Goal: Task Accomplishment & Management: Complete application form

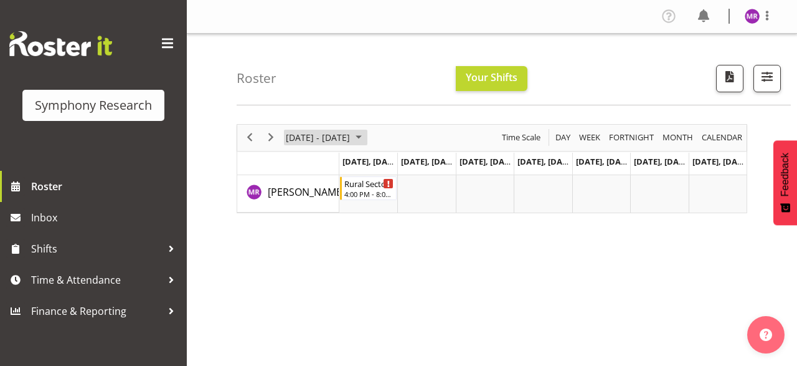
click at [351, 130] on span "Sep 29 - Oct 05, 2025" at bounding box center [318, 138] width 67 height 16
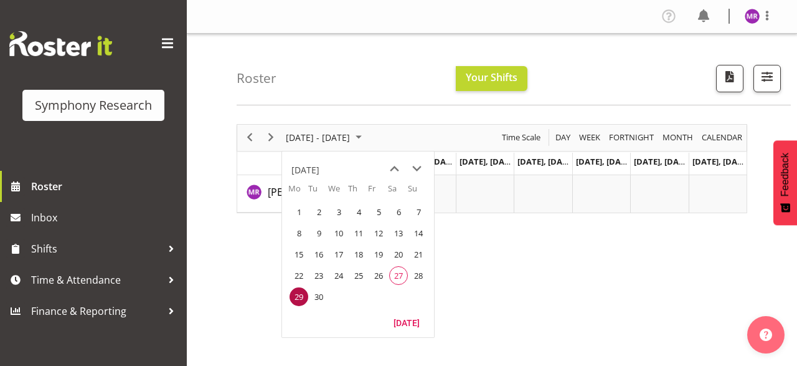
click at [296, 300] on span "29" at bounding box center [299, 296] width 19 height 19
click at [297, 274] on span "22" at bounding box center [299, 275] width 19 height 19
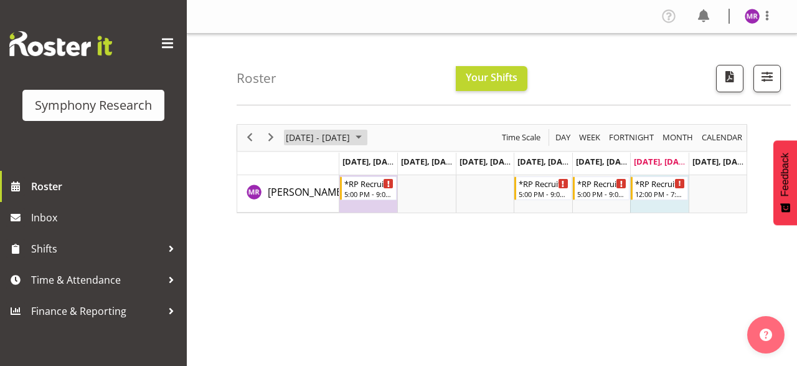
click at [351, 133] on span "September 22 - 28, 2025" at bounding box center [318, 138] width 67 height 16
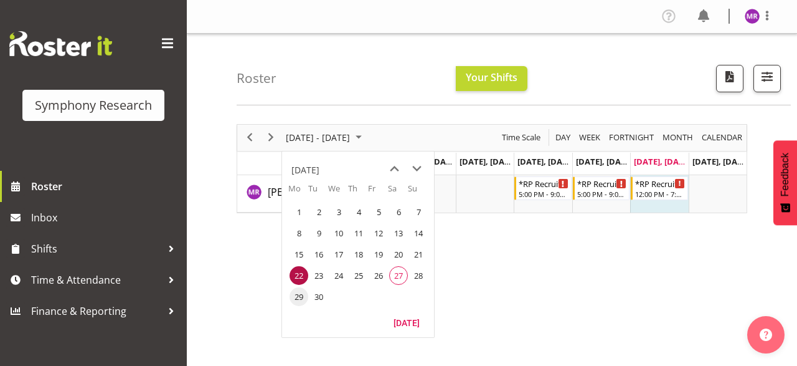
click at [298, 299] on span "29" at bounding box center [299, 296] width 19 height 19
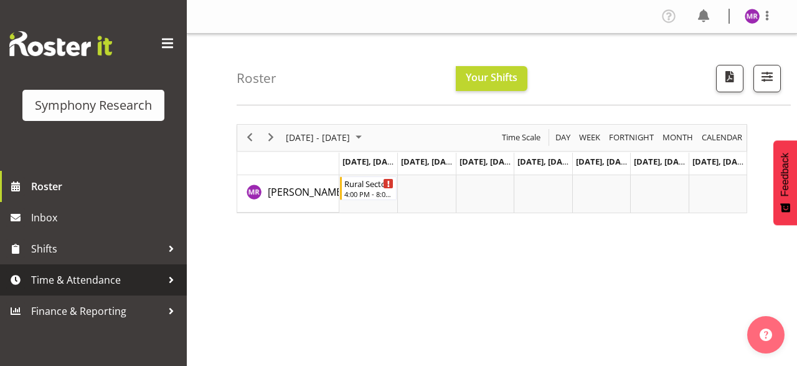
click at [106, 277] on span "Time & Attendance" at bounding box center [96, 279] width 131 height 19
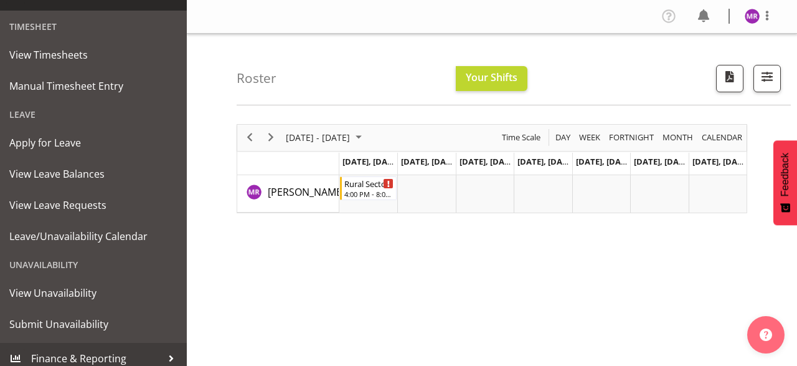
scroll to position [293, 0]
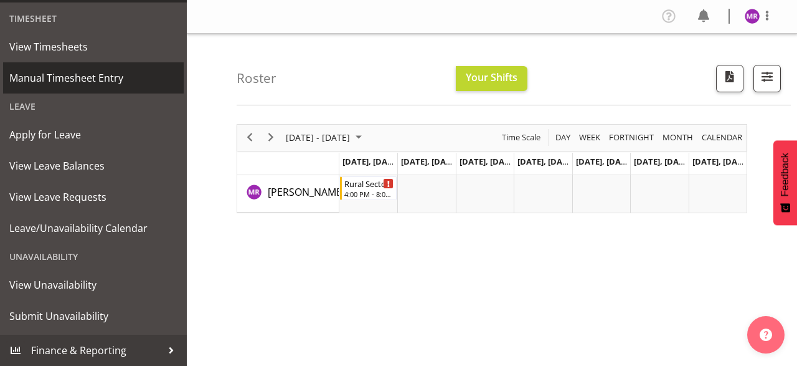
click at [74, 83] on span "Manual Timesheet Entry" at bounding box center [93, 78] width 168 height 19
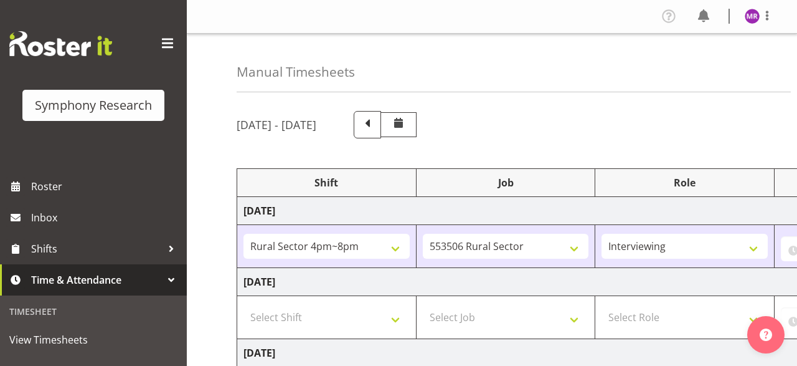
select select "81298"
select select "10587"
select select "47"
select select "81298"
select select "10587"
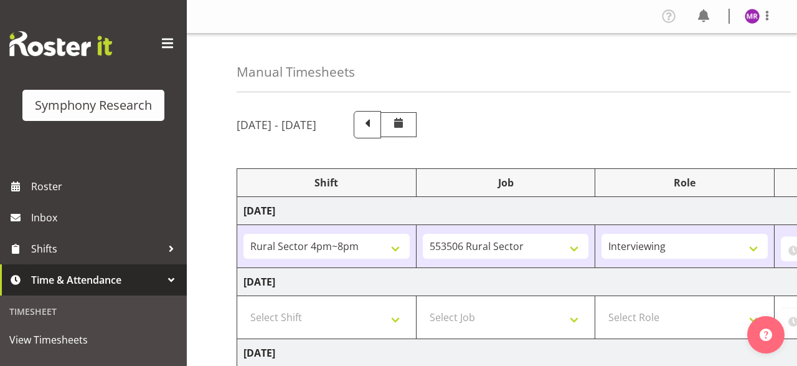
select select "47"
select select "81298"
select select "10587"
select select "47"
select select "81298"
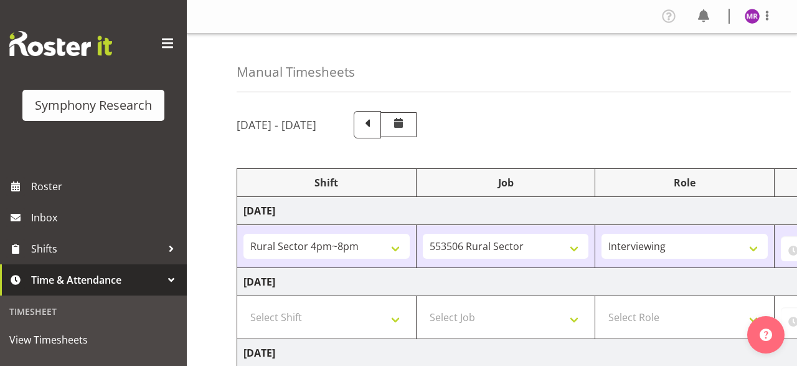
select select "10587"
select select "47"
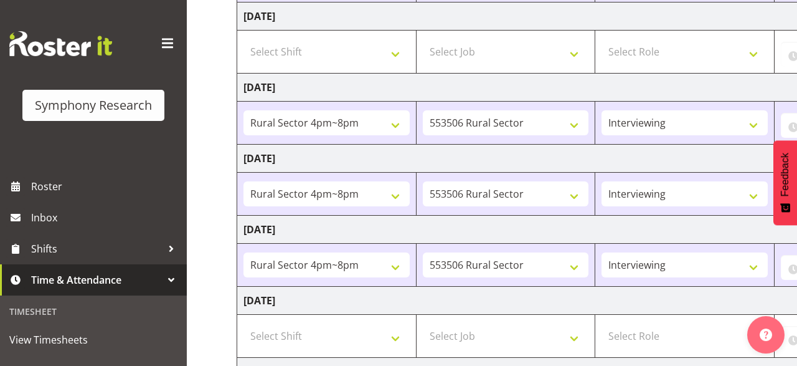
scroll to position [392, 0]
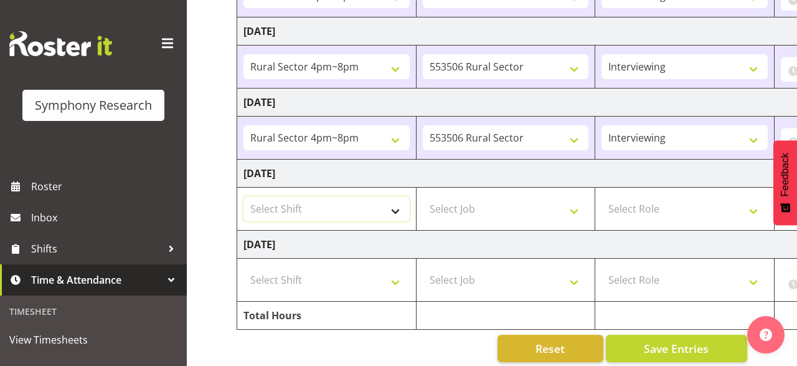
click at [244, 196] on select "Select Shift !!Weekend Residential (Roster IT Shift Label) *Business 9/10am ~ 4…" at bounding box center [327, 208] width 166 height 25
select select "81299"
click option "Rural Sector Weekends" at bounding box center [0, 0] width 0 height 0
click at [423, 196] on select "Select Job 550060 IF Admin 553492 World Poll Aus Wave 2 Main 2025 553493 World …" at bounding box center [506, 208] width 166 height 25
select select "10587"
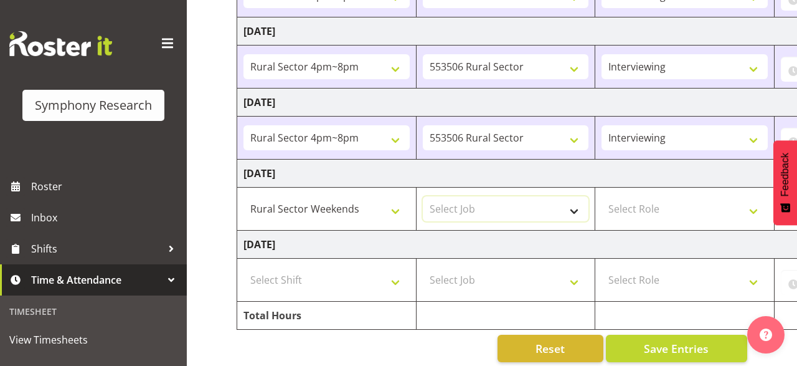
click option "553506 Rural Sector" at bounding box center [0, 0] width 0 height 0
click at [602, 196] on select "Select Role Briefing Interviewing" at bounding box center [685, 208] width 166 height 25
select select "47"
click option "Interviewing" at bounding box center [0, 0] width 0 height 0
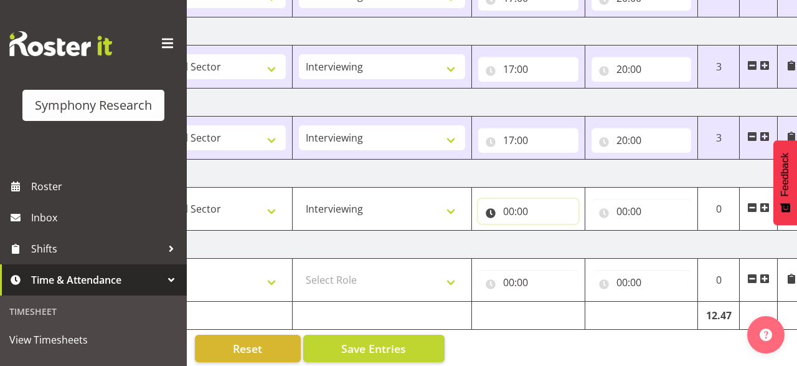
scroll to position [0, 311]
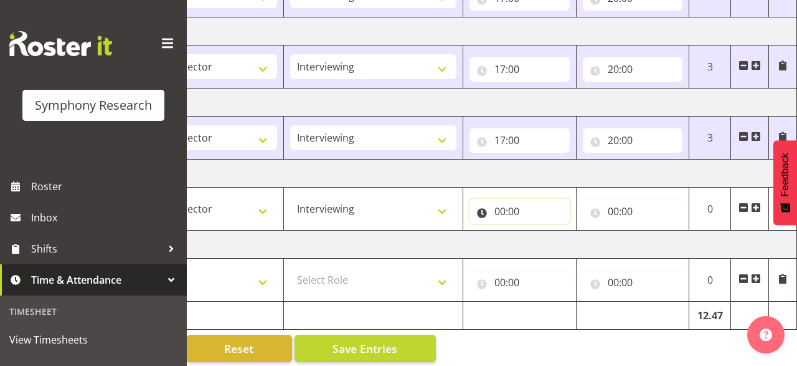
click at [504, 209] on input "00:00" at bounding box center [520, 211] width 100 height 25
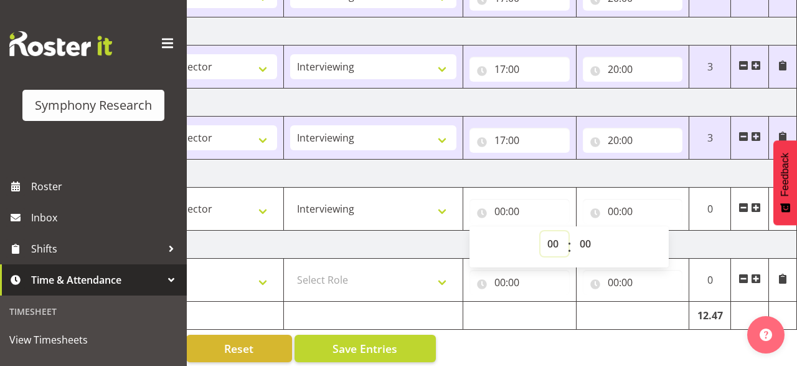
click at [541, 231] on select "00 01 02 03 04 05 06 07 08 09 10 11 12 13 14 15 16 17 18 19 20 21 22 23" at bounding box center [555, 243] width 28 height 25
select select "12"
click option "12" at bounding box center [0, 0] width 0 height 0
type input "12:00"
click at [615, 207] on input "00:00" at bounding box center [633, 211] width 100 height 25
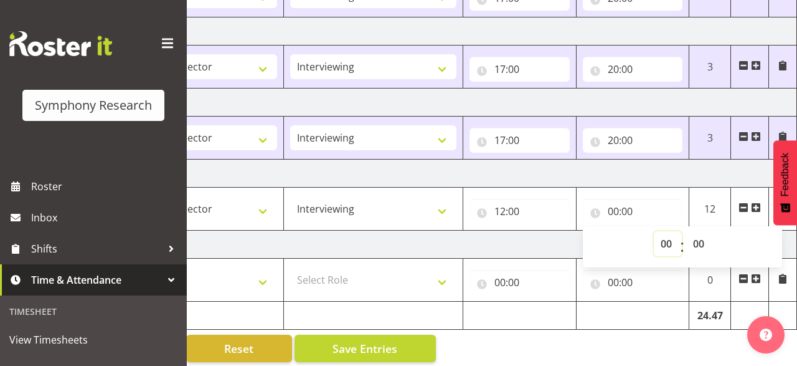
click at [654, 231] on select "00 01 02 03 04 05 06 07 08 09 10 11 12 13 14 15 16 17 18 19 20 21 22 23" at bounding box center [668, 243] width 28 height 25
select select "19"
click option "19" at bounding box center [0, 0] width 0 height 0
type input "19:00"
click at [686, 348] on div "Manual Timesheets [DATE] - [DATE] Shift Job Role Start Time End Time Total [DAT…" at bounding box center [492, 6] width 610 height 730
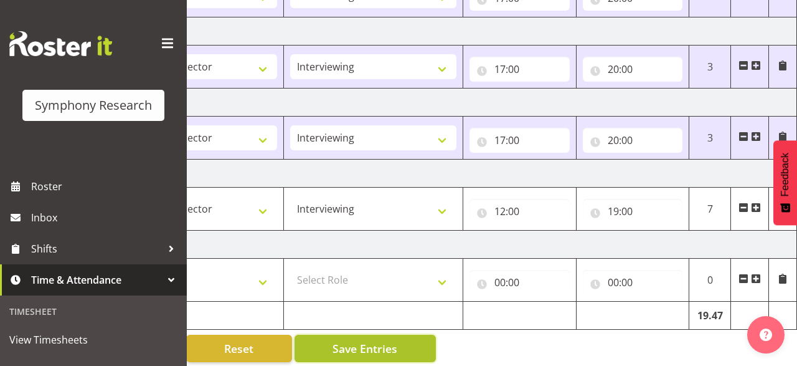
click at [404, 344] on button "Save Entries" at bounding box center [365, 347] width 141 height 27
